Goal: Transaction & Acquisition: Purchase product/service

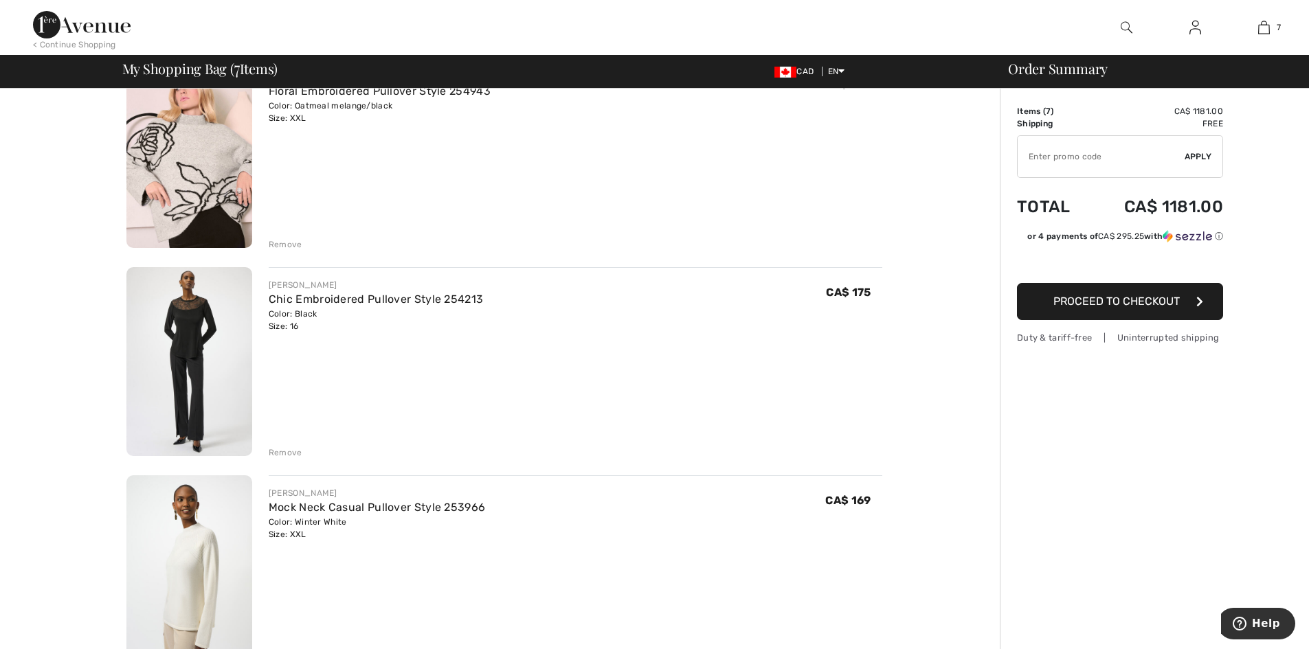
scroll to position [618, 0]
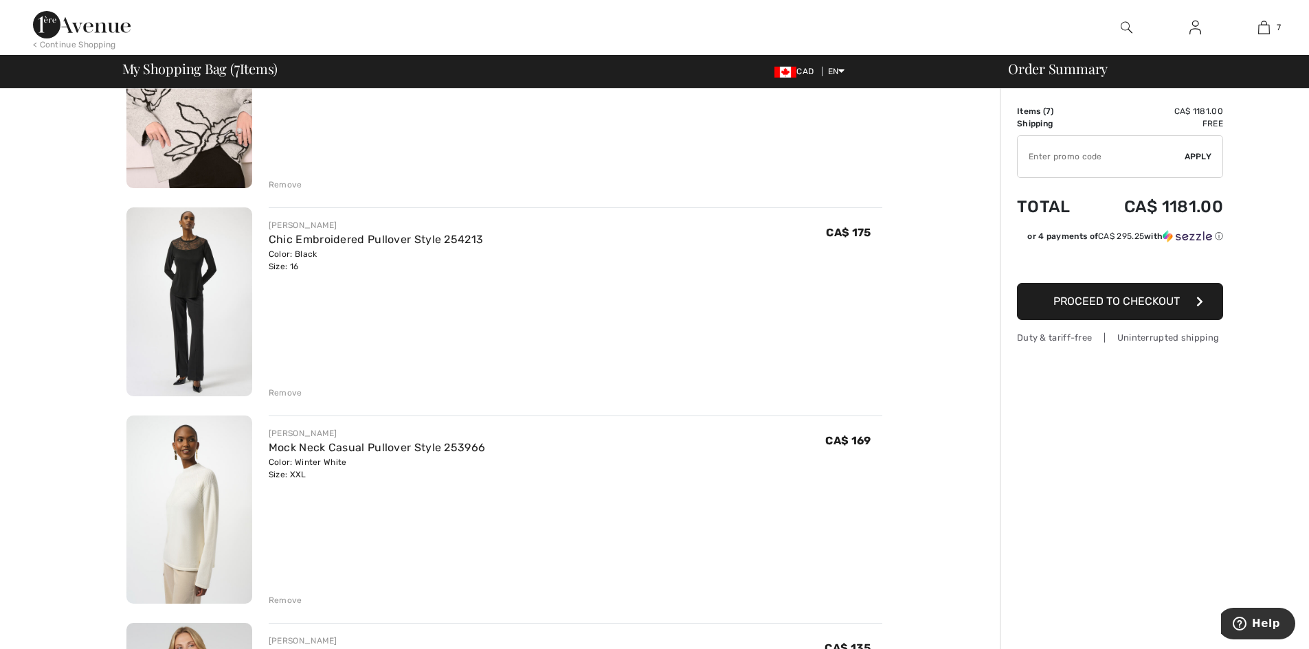
click at [203, 267] on img at bounding box center [189, 301] width 126 height 189
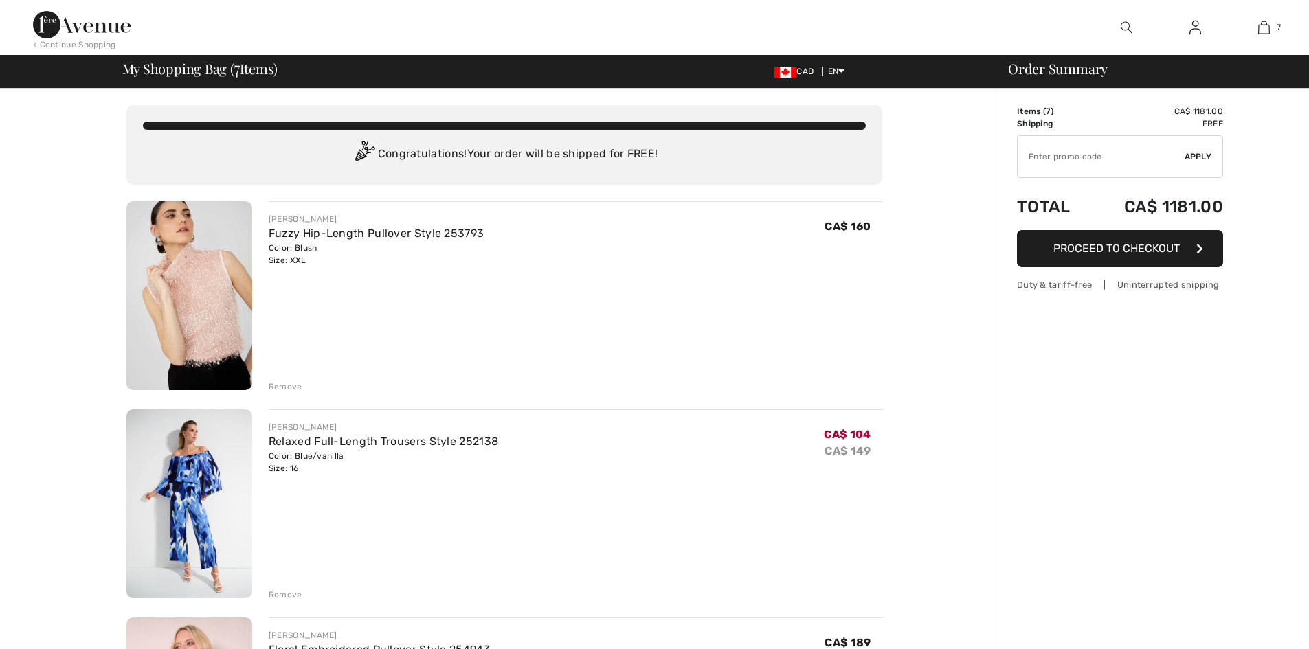
checkbox input "true"
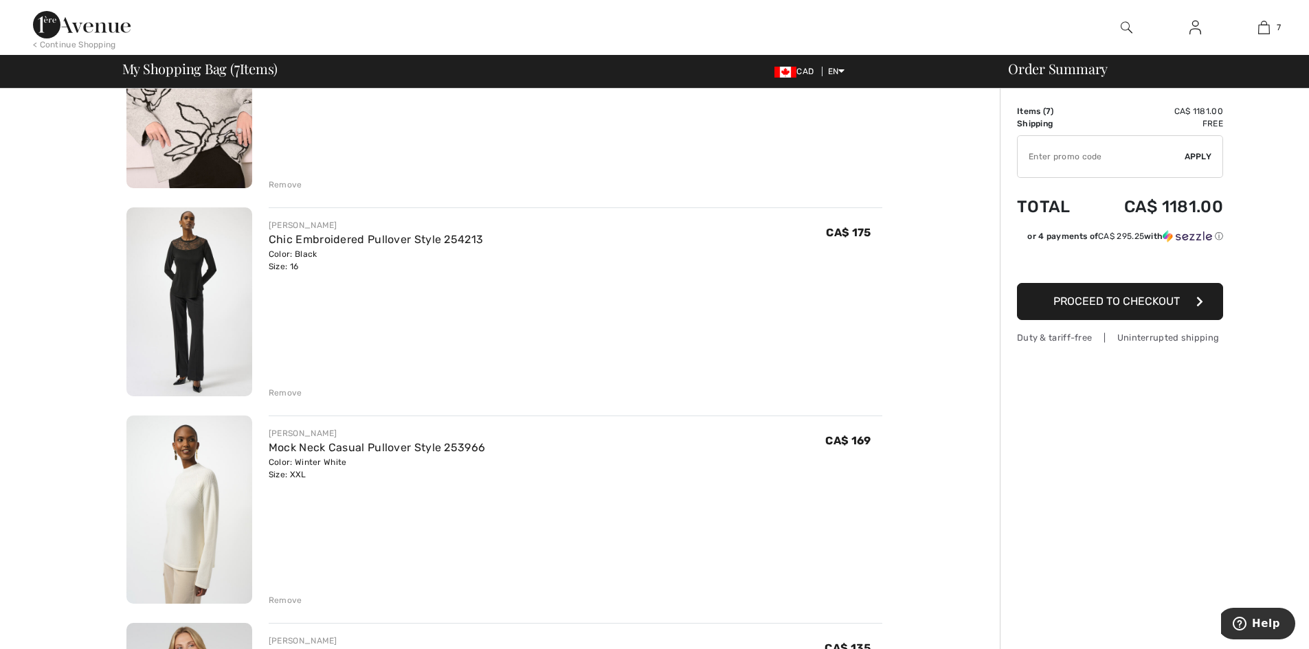
click at [293, 392] on div "Remove" at bounding box center [286, 393] width 34 height 12
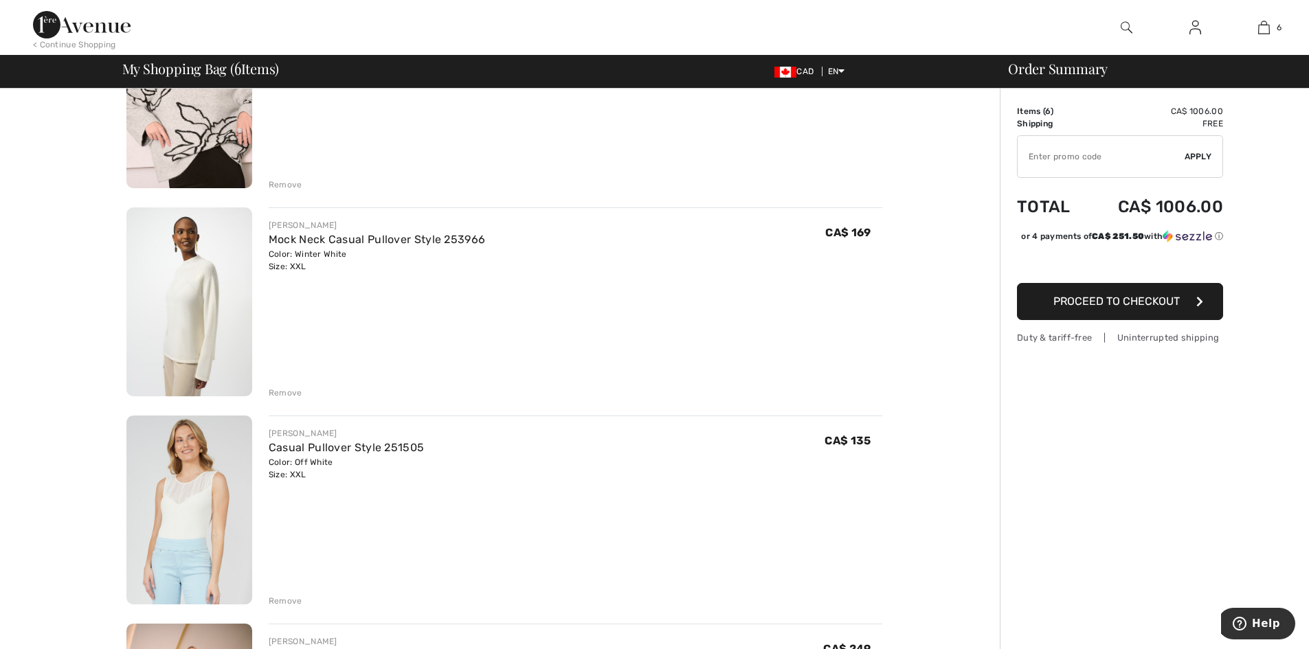
click at [205, 495] on img at bounding box center [189, 510] width 126 height 189
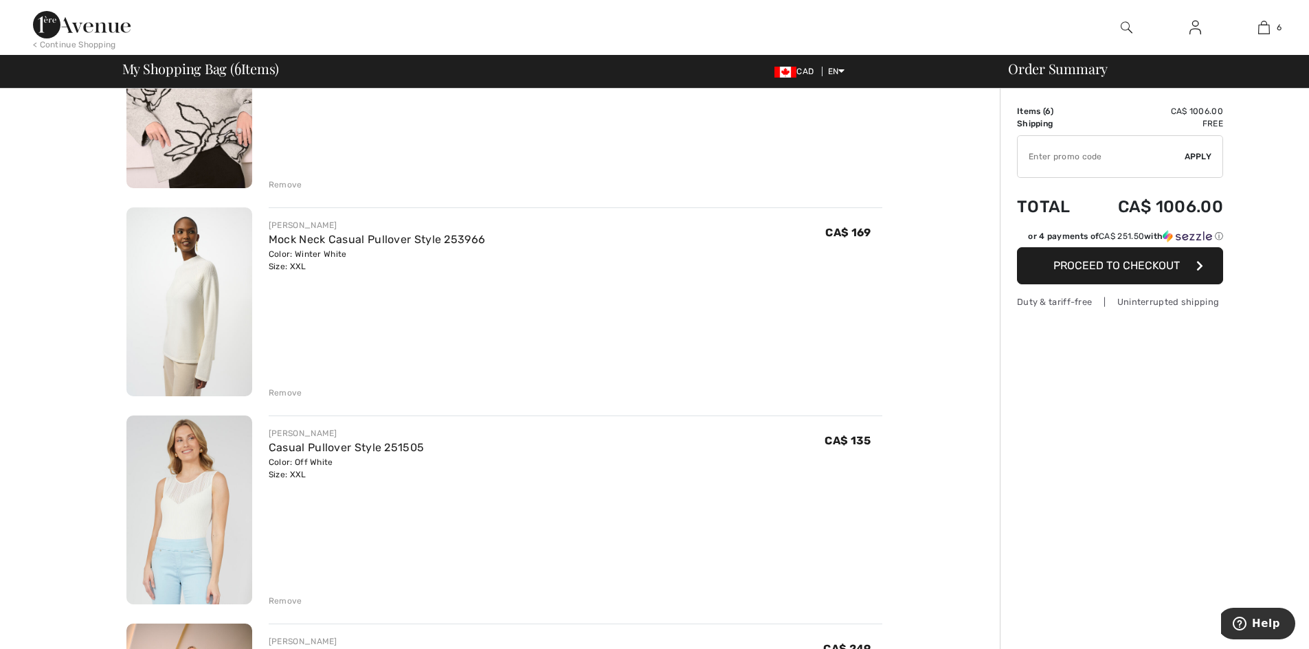
click at [195, 289] on img at bounding box center [189, 301] width 126 height 189
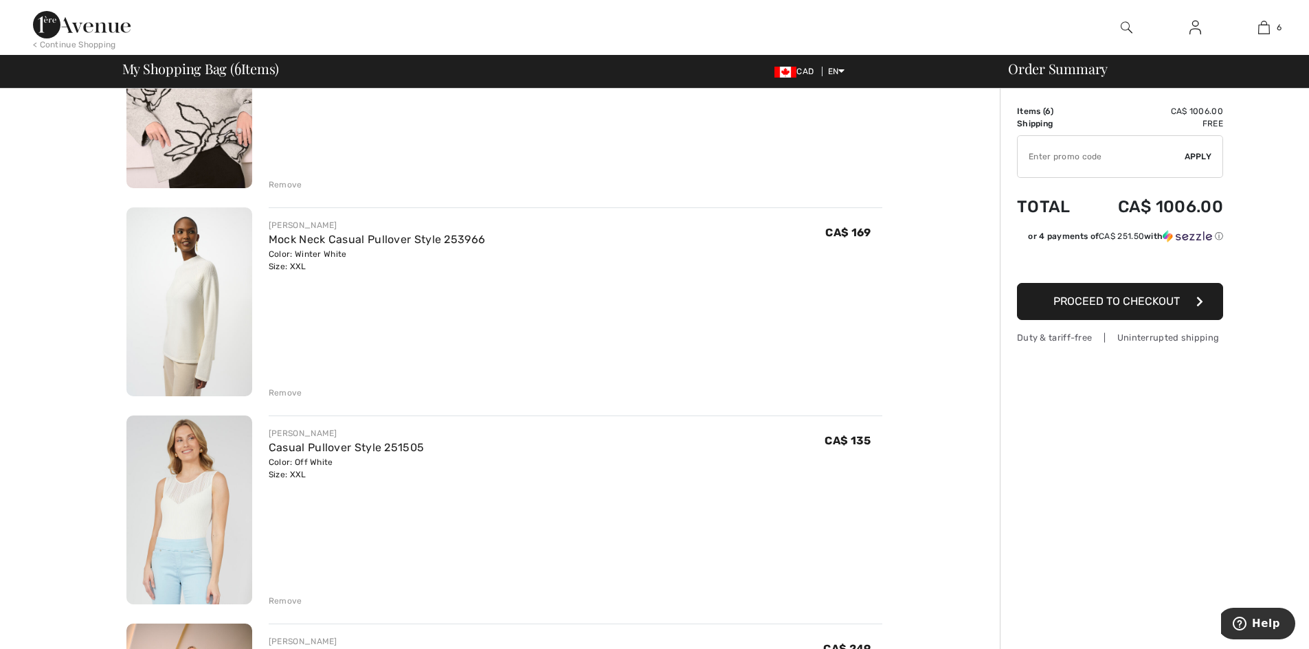
click at [276, 392] on div "Remove" at bounding box center [286, 393] width 34 height 12
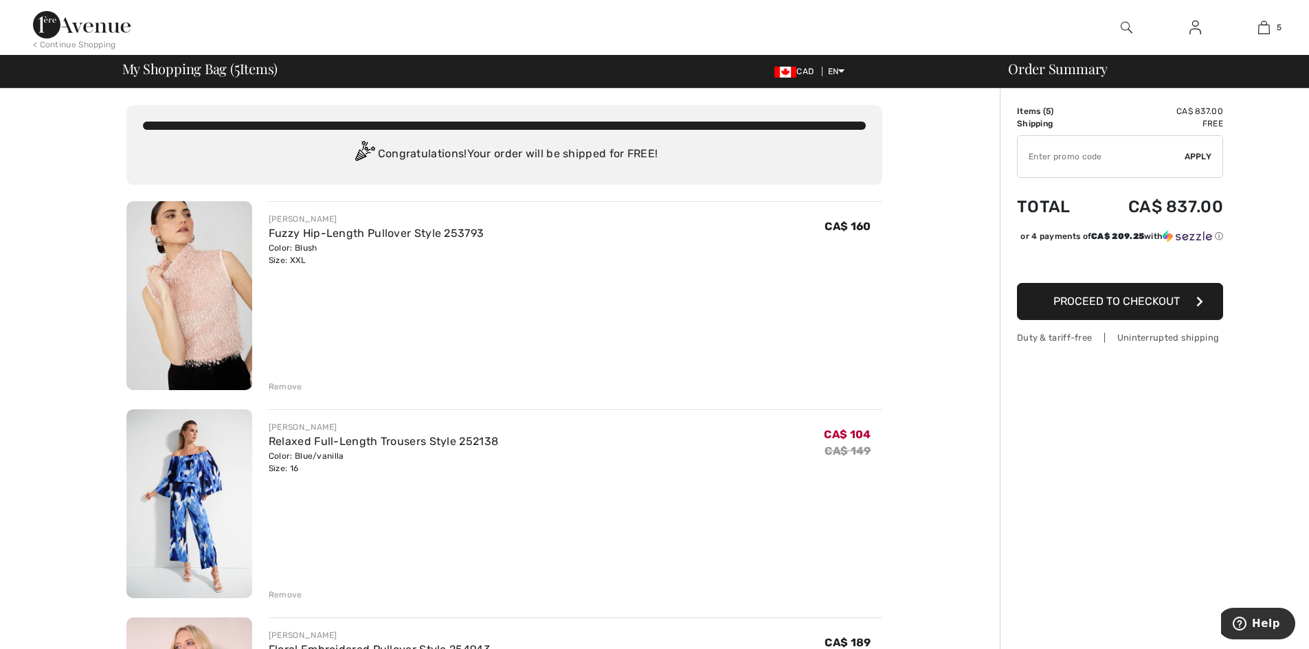
click at [216, 284] on img at bounding box center [189, 295] width 126 height 189
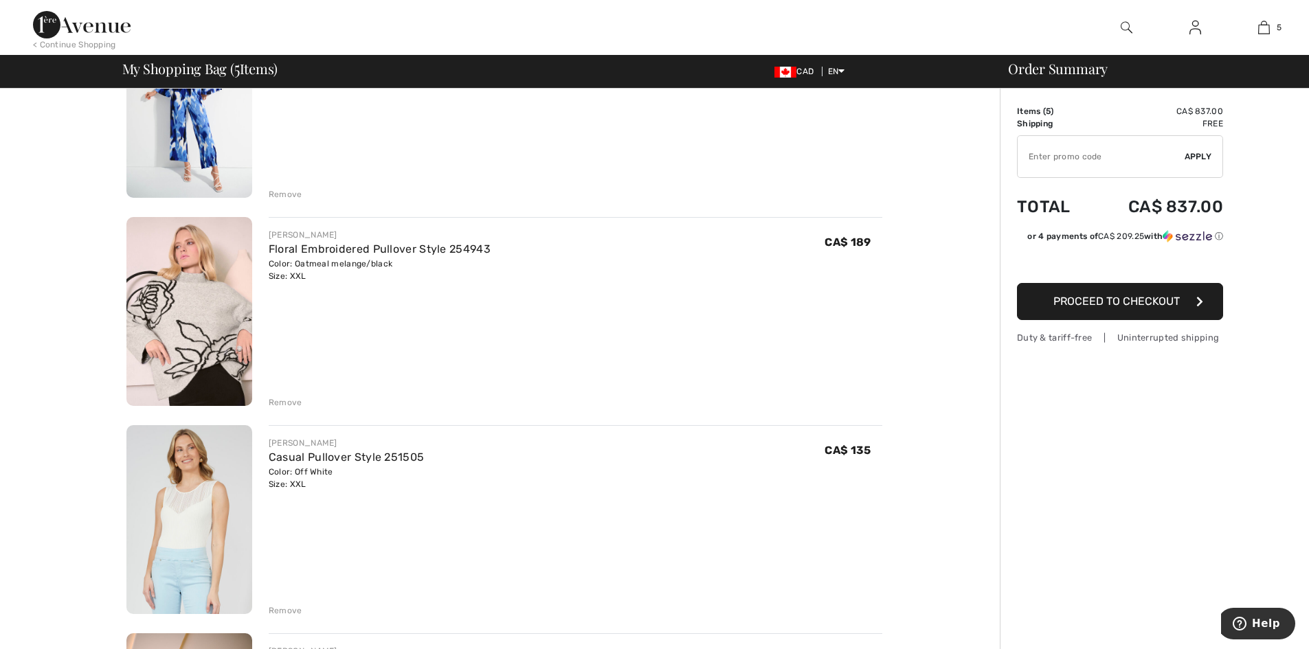
scroll to position [412, 0]
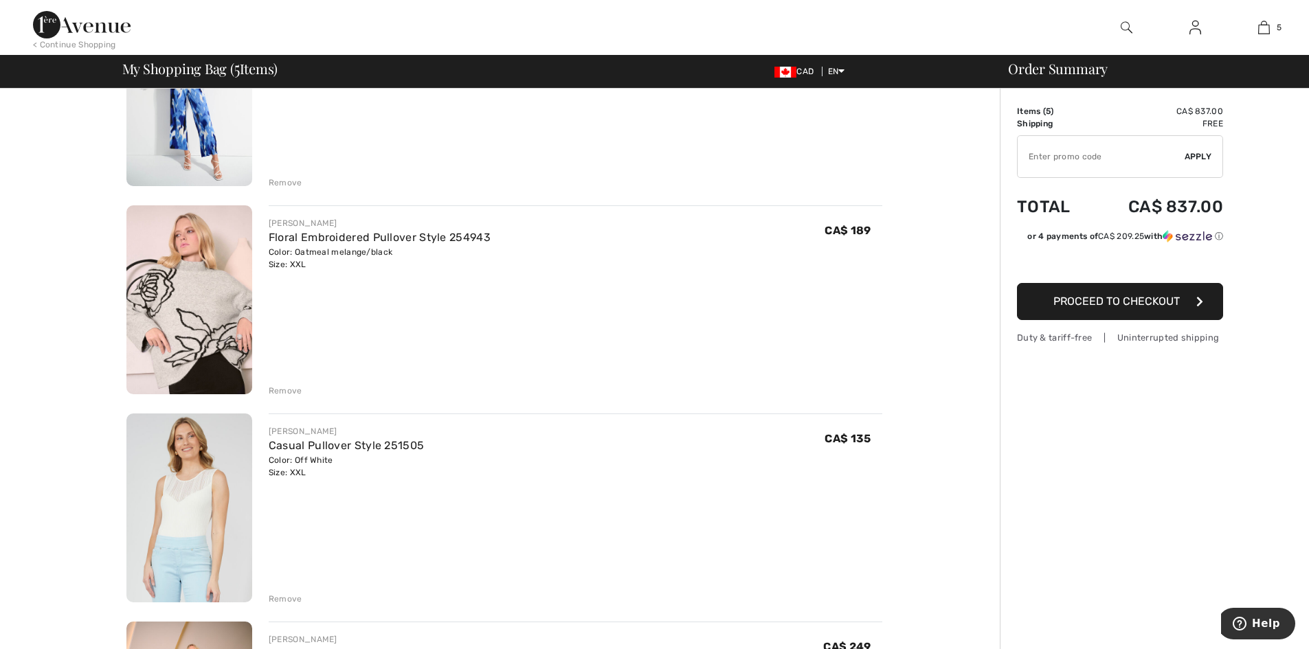
click at [180, 505] on img at bounding box center [189, 508] width 126 height 189
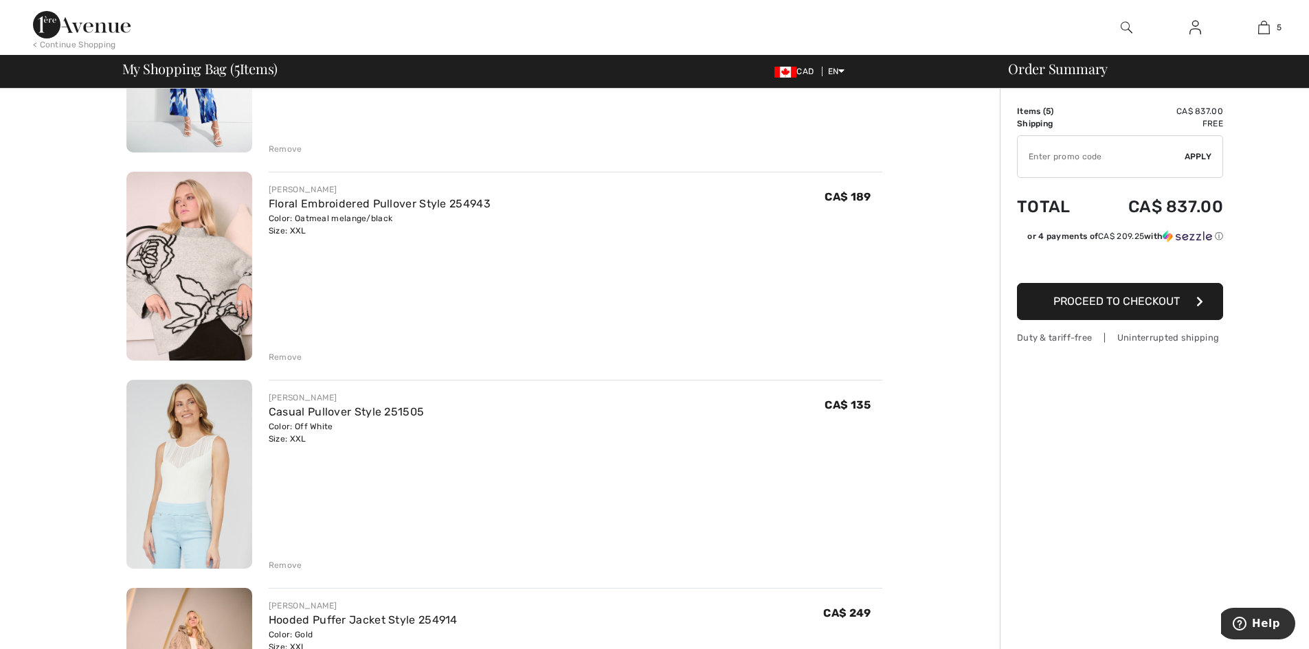
scroll to position [687, 0]
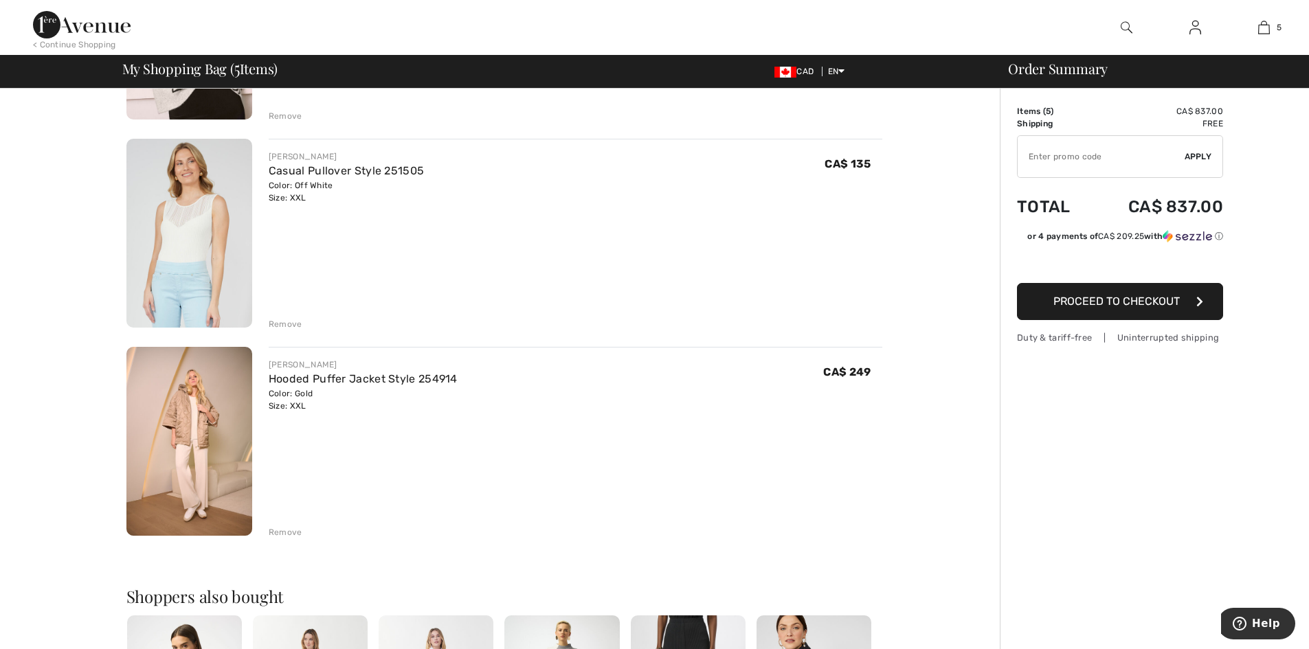
click at [1105, 302] on span "Proceed to Checkout" at bounding box center [1116, 301] width 126 height 13
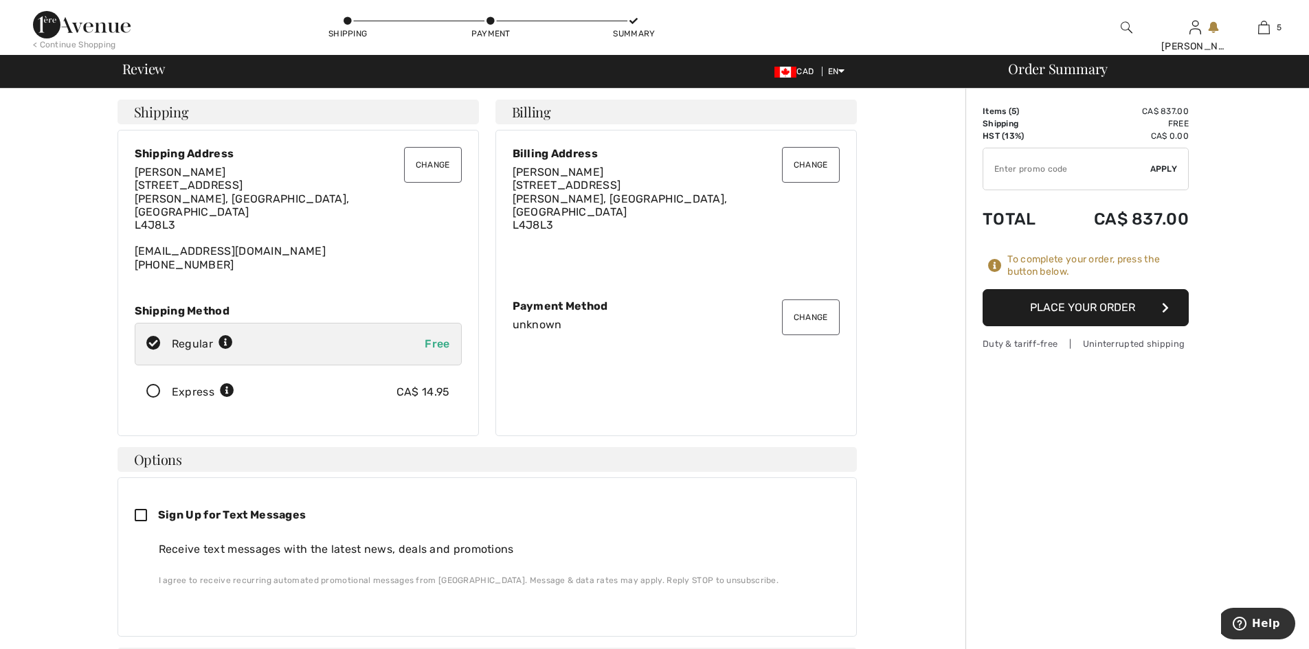
click at [427, 168] on button "Change" at bounding box center [433, 165] width 58 height 36
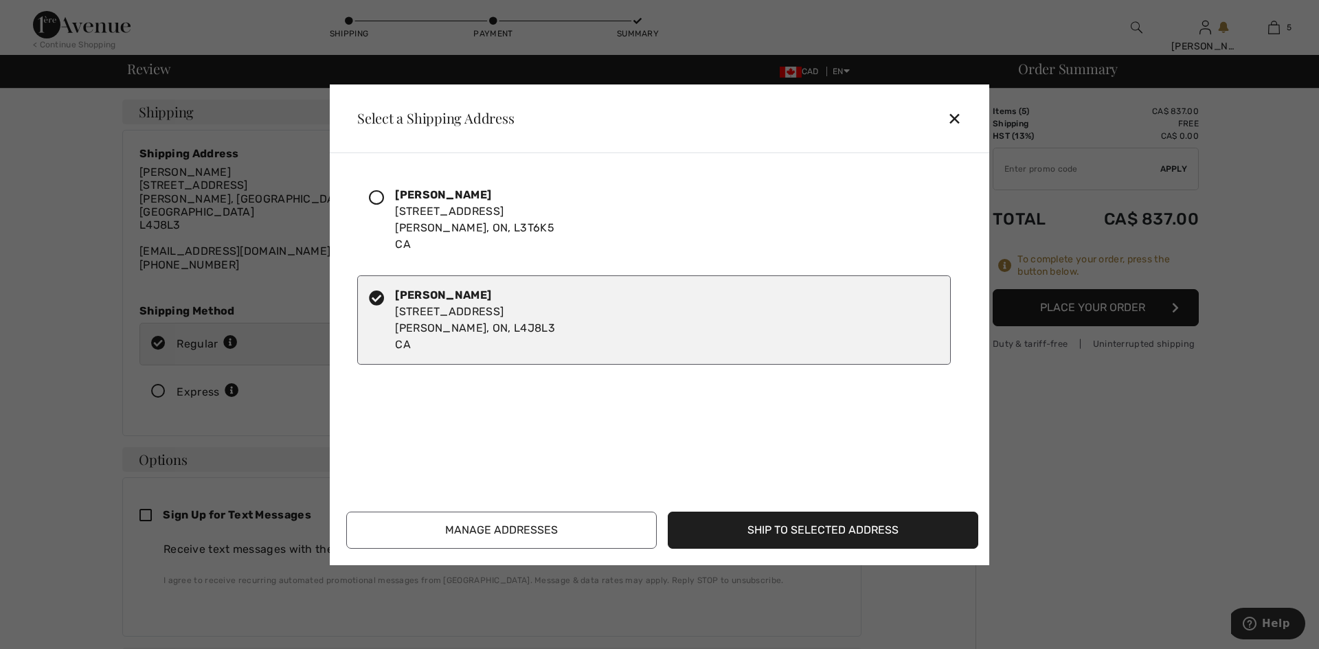
click at [378, 196] on icon at bounding box center [376, 197] width 15 height 15
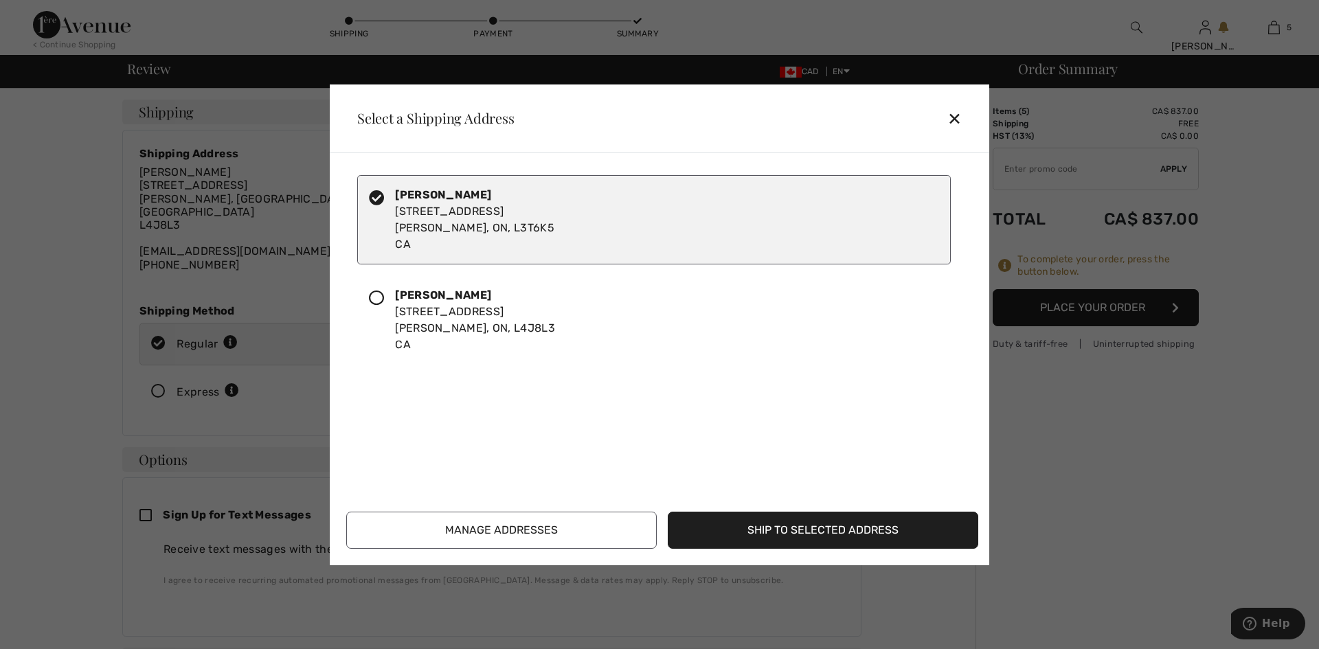
click at [815, 528] on button "Ship to Selected Address" at bounding box center [823, 530] width 310 height 37
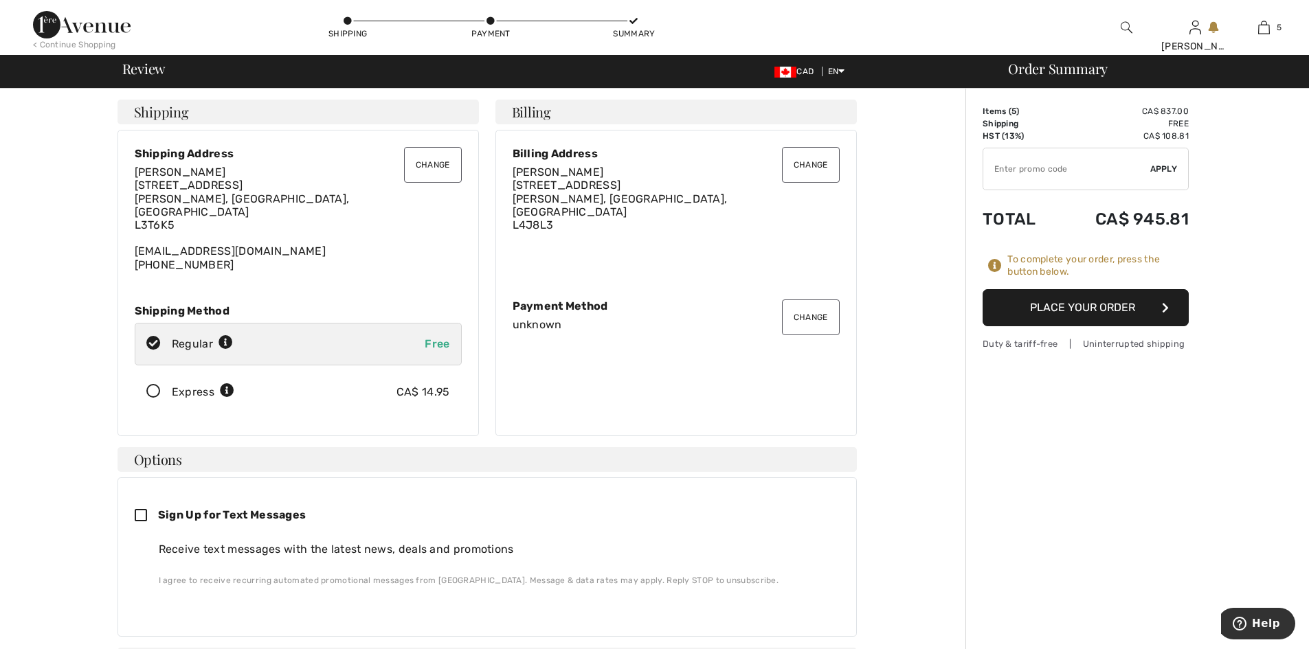
click at [814, 311] on button "Change" at bounding box center [811, 317] width 58 height 36
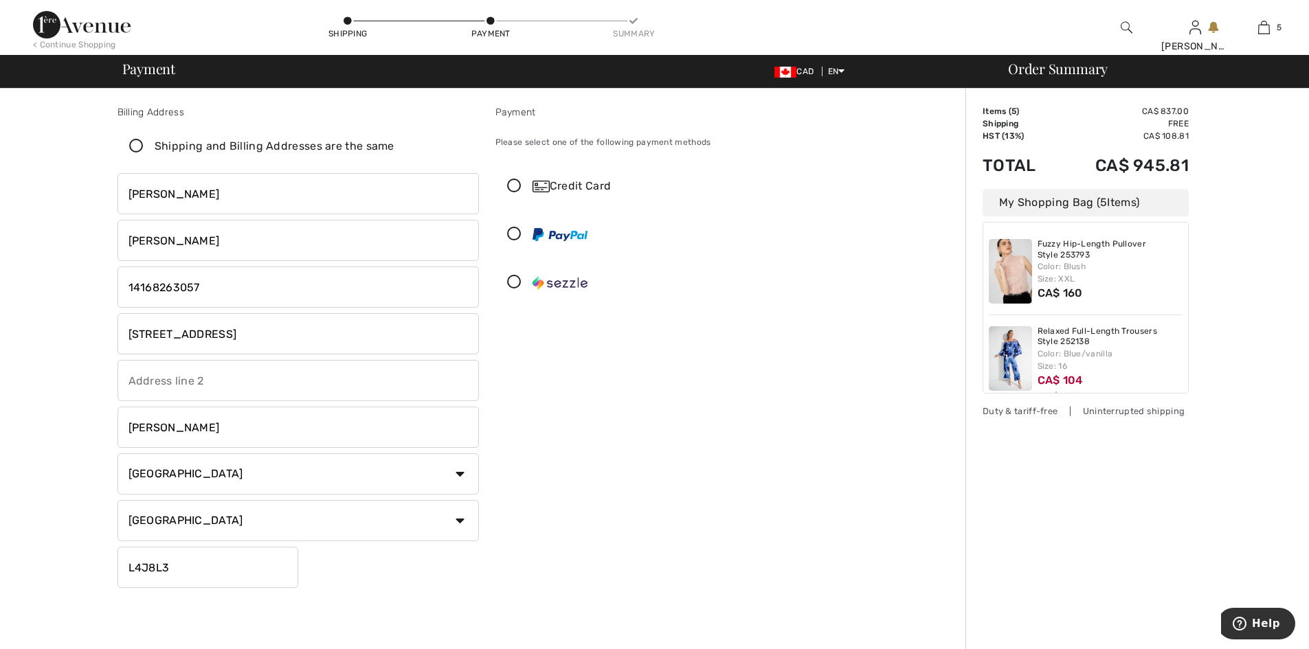
click at [575, 188] on div "Credit Card" at bounding box center [689, 186] width 315 height 16
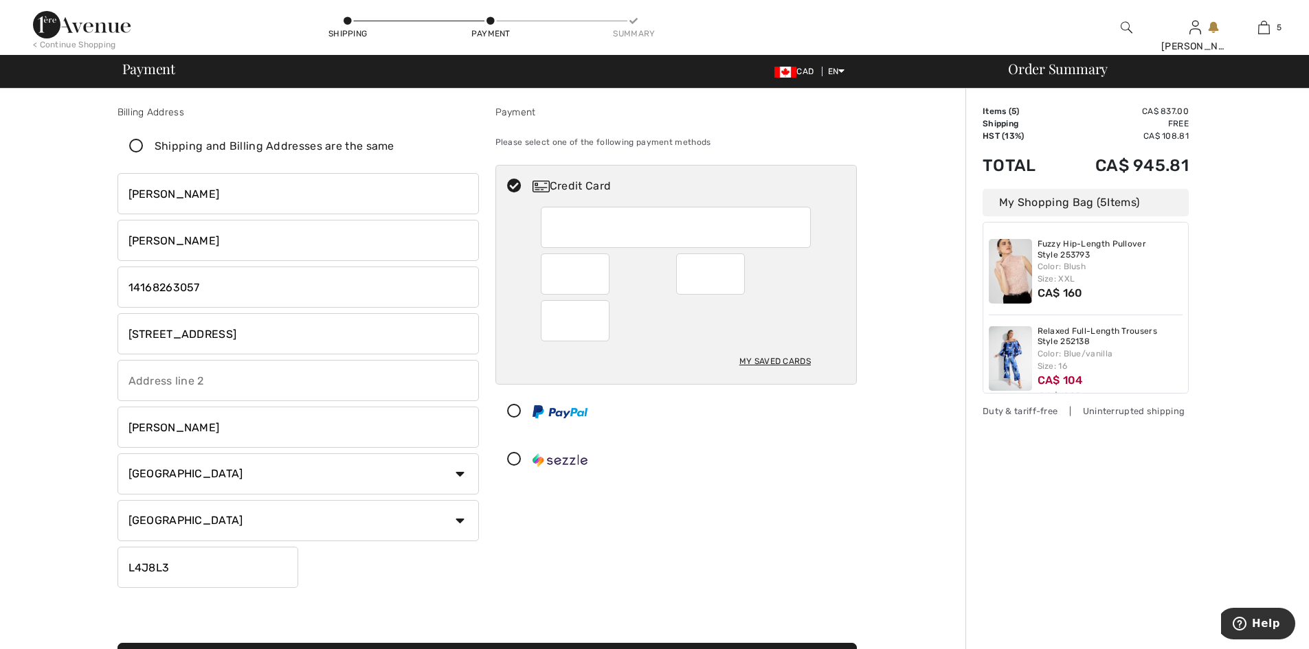
click at [602, 273] on div at bounding box center [575, 273] width 69 height 41
click at [601, 277] on div at bounding box center [575, 273] width 69 height 41
click at [796, 293] on div at bounding box center [743, 273] width 135 height 41
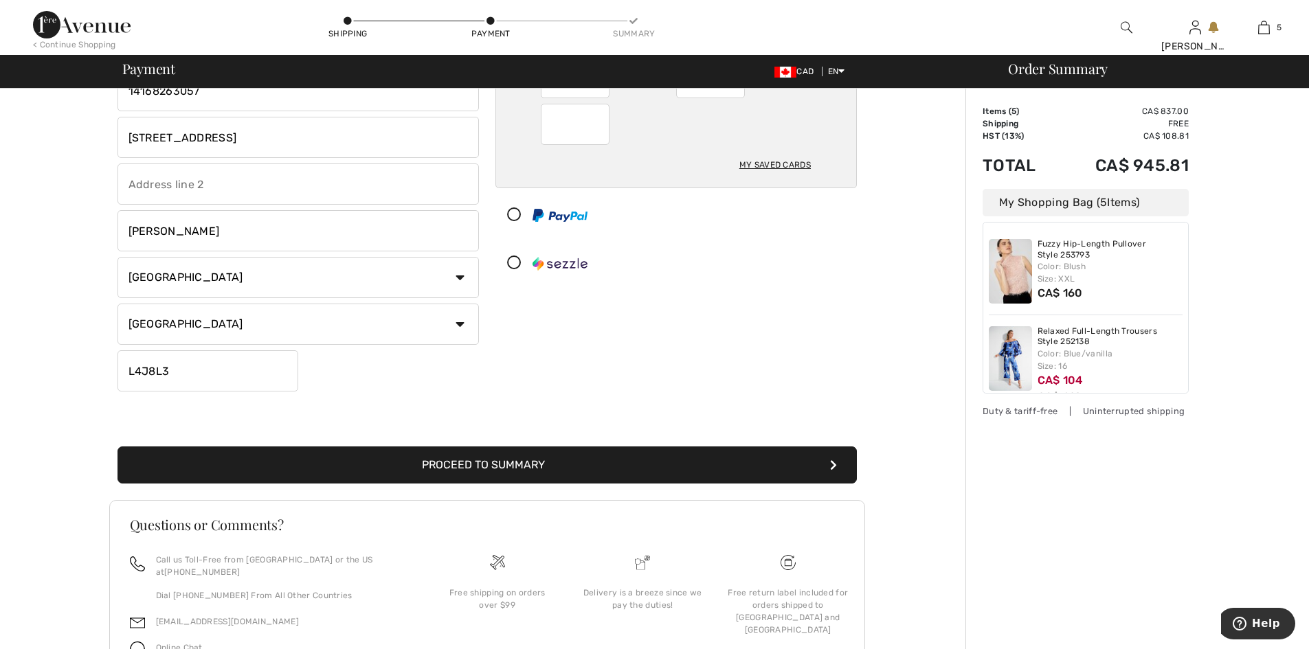
scroll to position [263, 0]
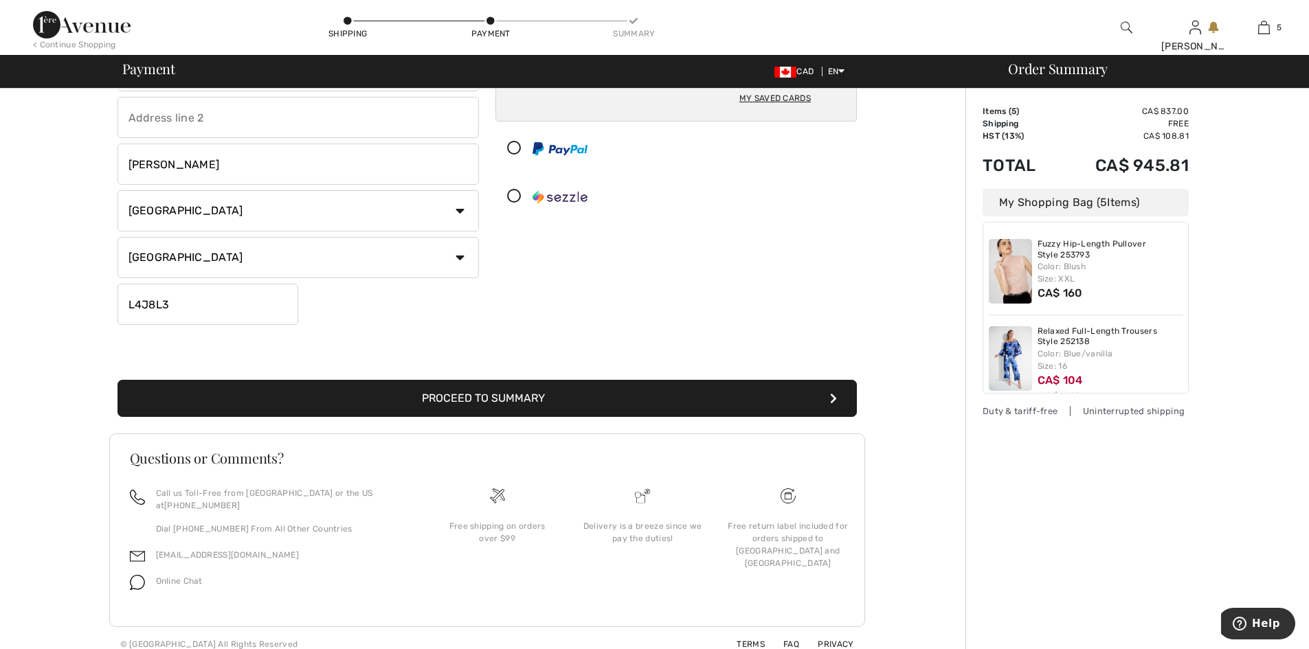
click at [491, 399] on button "Proceed to Summary" at bounding box center [486, 398] width 739 height 37
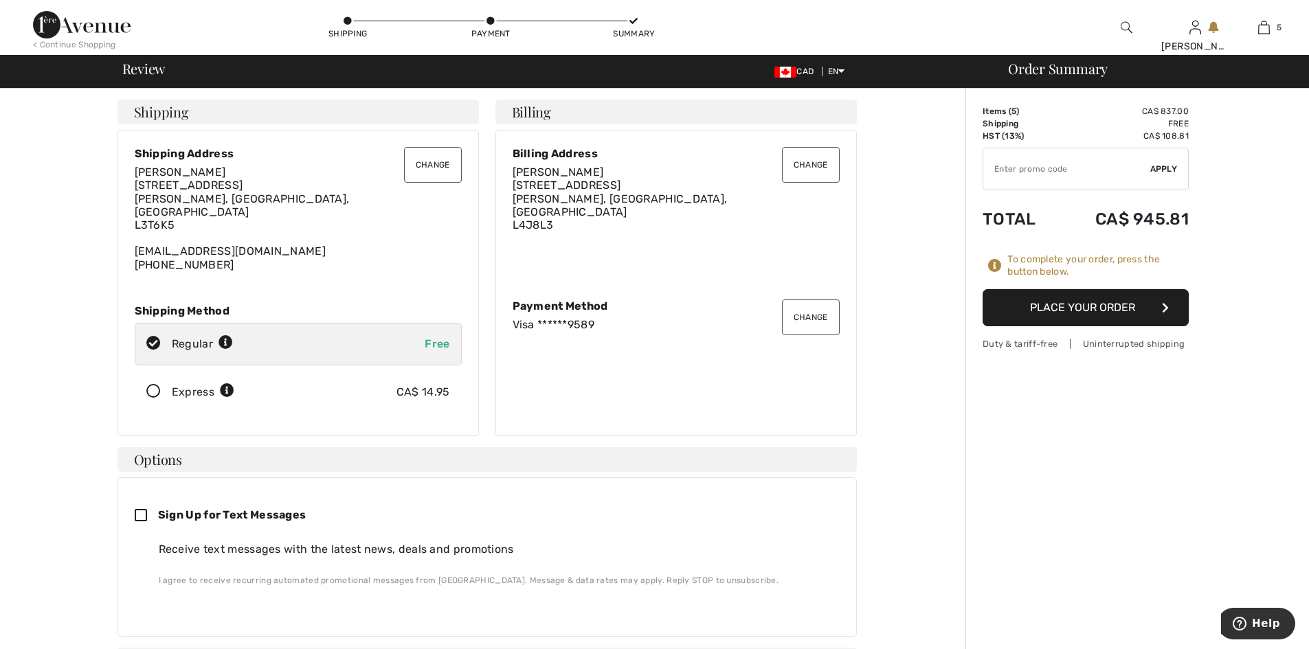
click at [1096, 308] on button "Place Your Order" at bounding box center [1085, 307] width 206 height 37
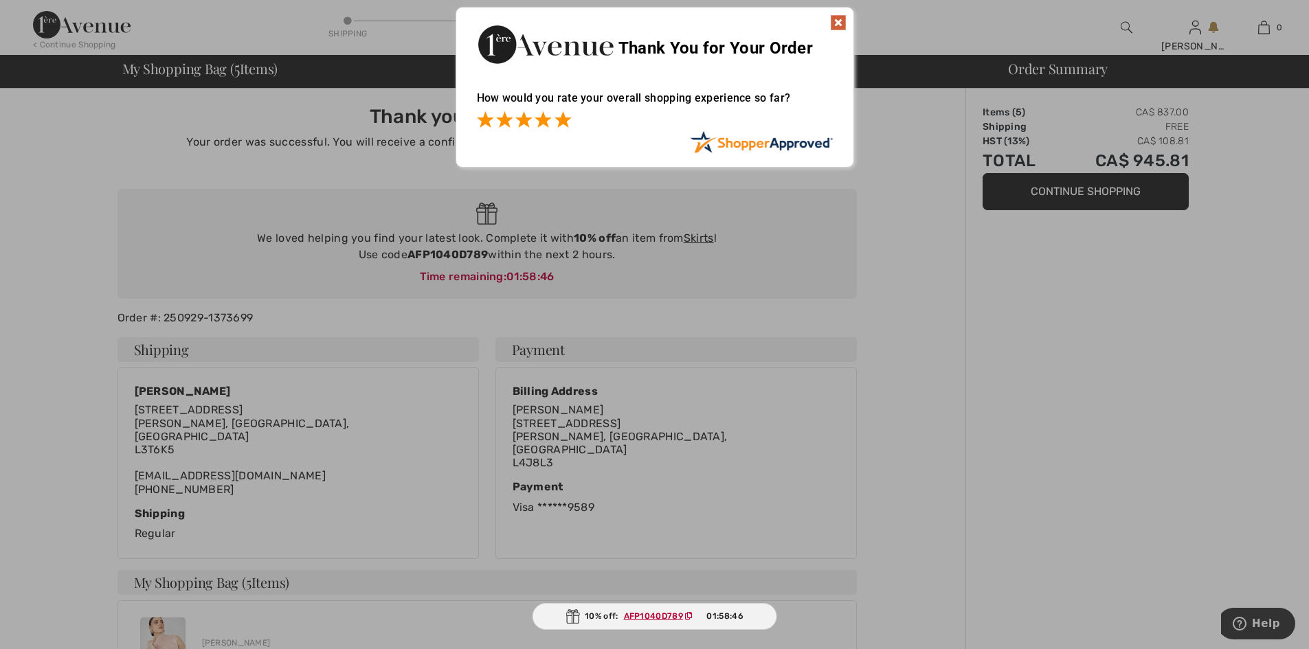
click at [562, 122] on span at bounding box center [562, 119] width 16 height 16
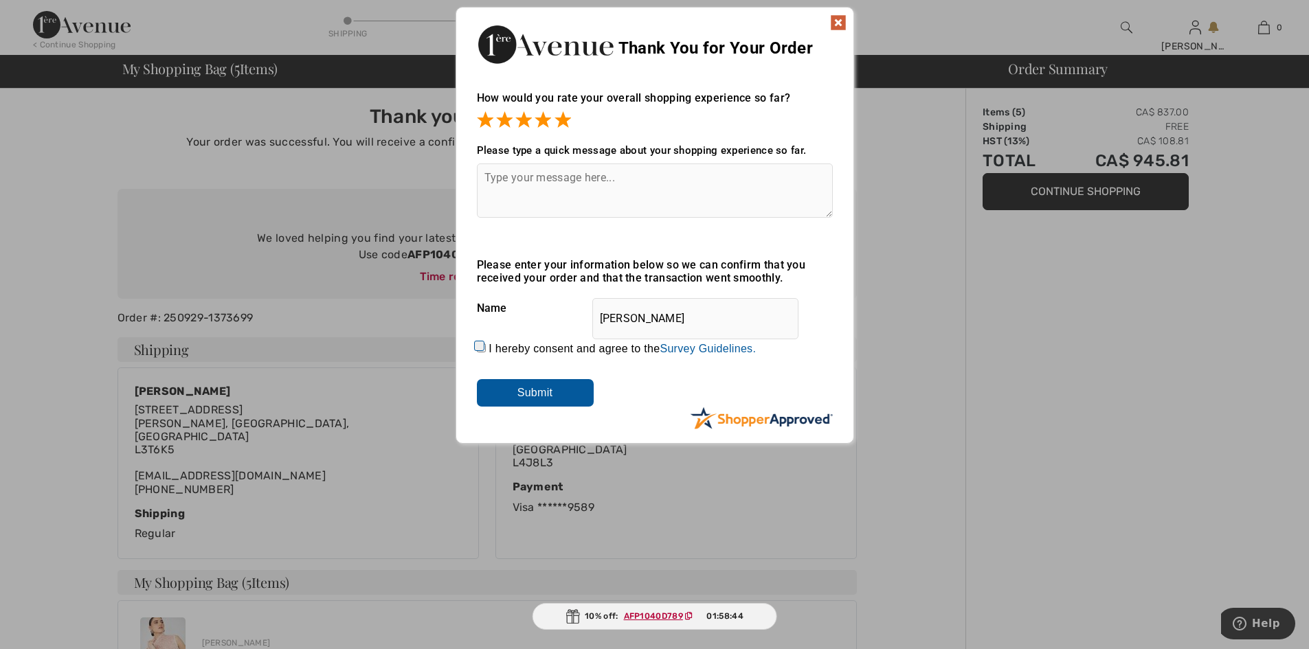
click at [838, 19] on img at bounding box center [838, 22] width 16 height 16
